Goal: Information Seeking & Learning: Learn about a topic

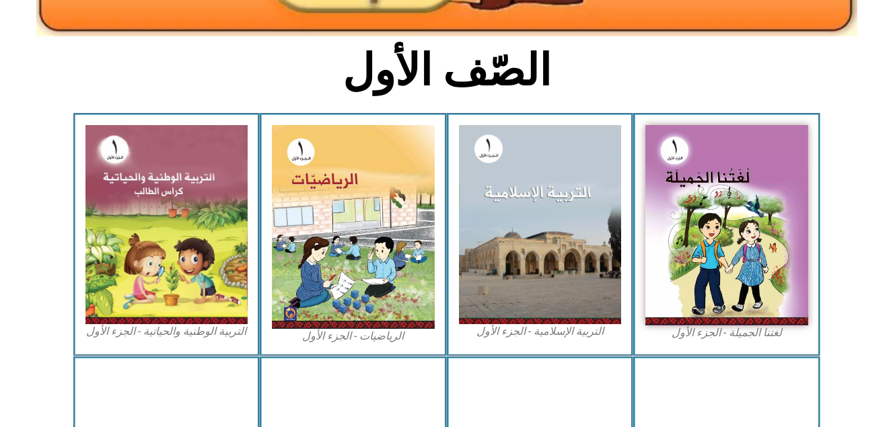
scroll to position [325, 0]
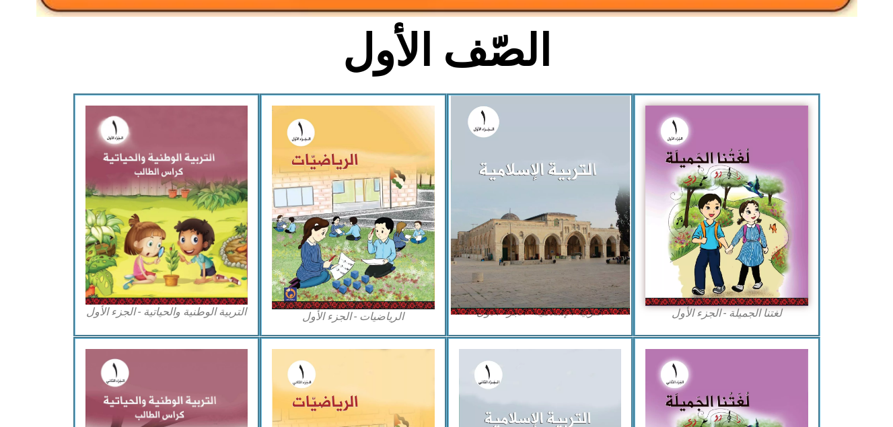
click at [592, 217] on img at bounding box center [539, 205] width 179 height 219
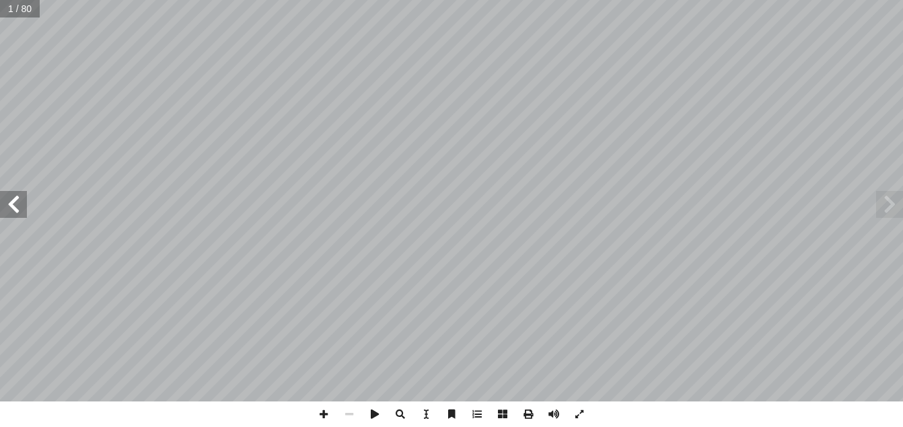
click at [14, 197] on span at bounding box center [13, 204] width 27 height 27
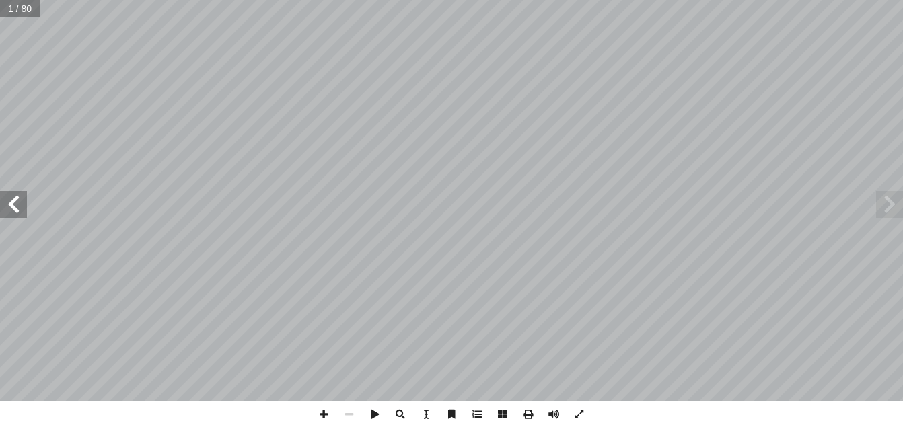
click at [14, 197] on span at bounding box center [13, 204] width 27 height 27
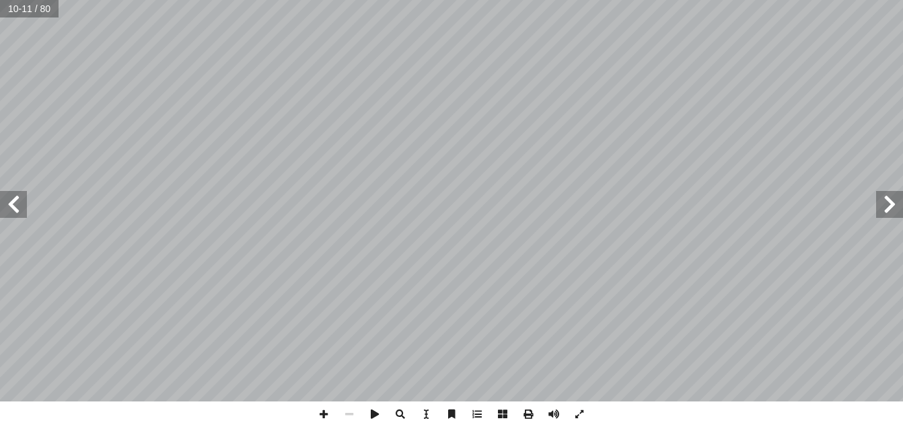
click at [14, 197] on span at bounding box center [13, 204] width 27 height 27
click at [325, 406] on span at bounding box center [324, 415] width 26 height 26
click at [354, 410] on span at bounding box center [349, 415] width 26 height 26
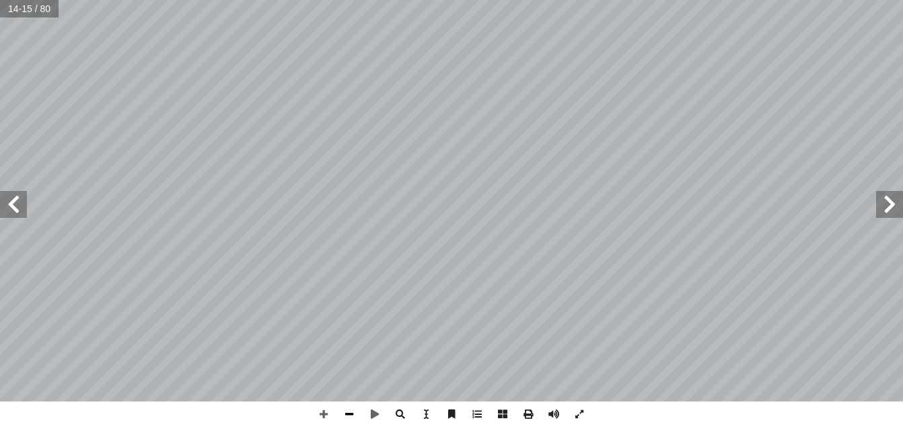
click at [354, 410] on span at bounding box center [349, 415] width 26 height 26
click at [324, 414] on span at bounding box center [324, 415] width 26 height 26
click at [4, 205] on span at bounding box center [13, 204] width 27 height 27
drag, startPoint x: 7, startPoint y: 203, endPoint x: 318, endPoint y: 406, distance: 371.8
click at [318, 406] on span at bounding box center [324, 415] width 26 height 26
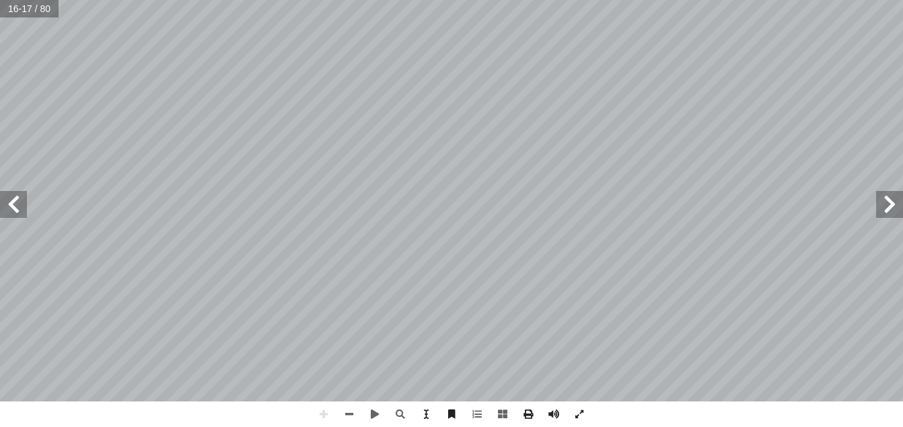
click at [13, 197] on span at bounding box center [13, 204] width 27 height 27
click at [896, 202] on span at bounding box center [889, 204] width 27 height 27
